Goal: Go to known website: Go to known website

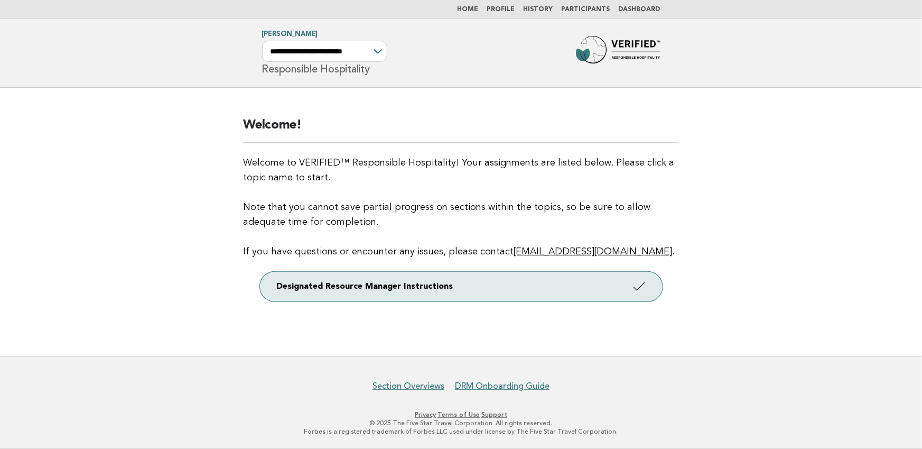
click at [642, 8] on link "Dashboard" at bounding box center [640, 9] width 42 height 6
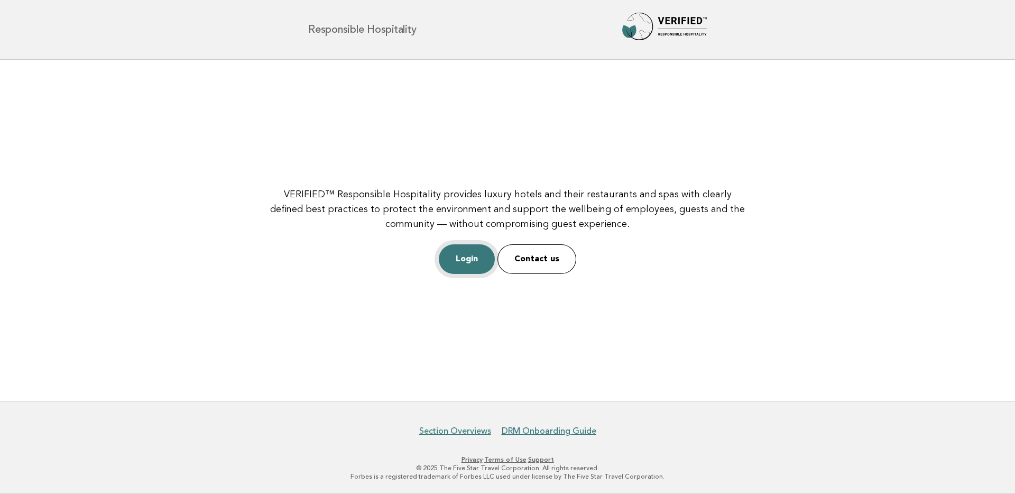
click at [478, 254] on link "Login" at bounding box center [467, 259] width 56 height 30
